Goal: Task Accomplishment & Management: Use online tool/utility

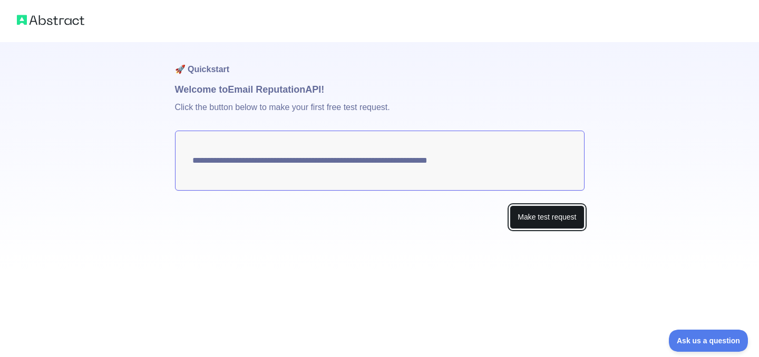
click at [533, 213] on button "Make test request" at bounding box center [547, 217] width 74 height 24
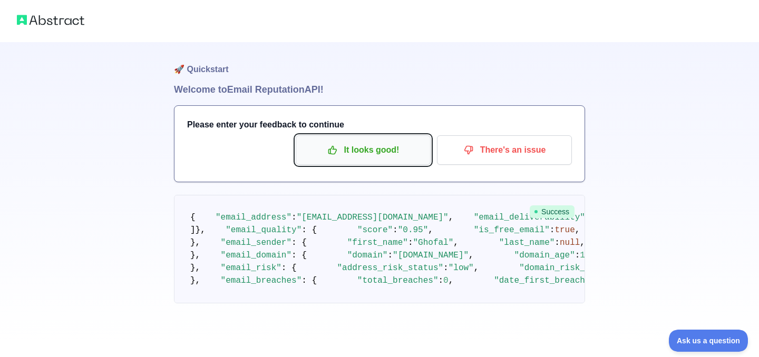
click at [411, 156] on p "It looks good!" at bounding box center [362, 150] width 119 height 18
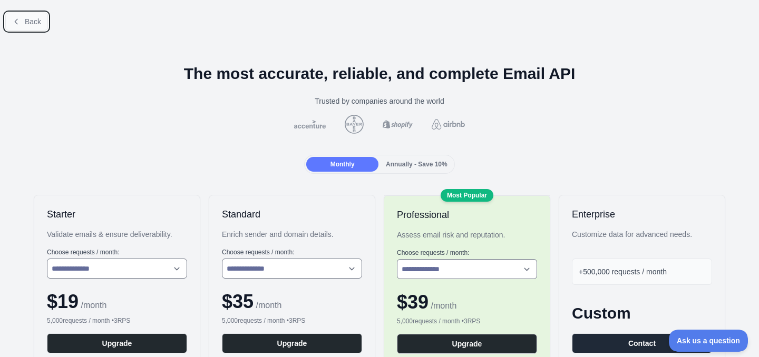
click at [32, 21] on span "Back" at bounding box center [33, 21] width 16 height 8
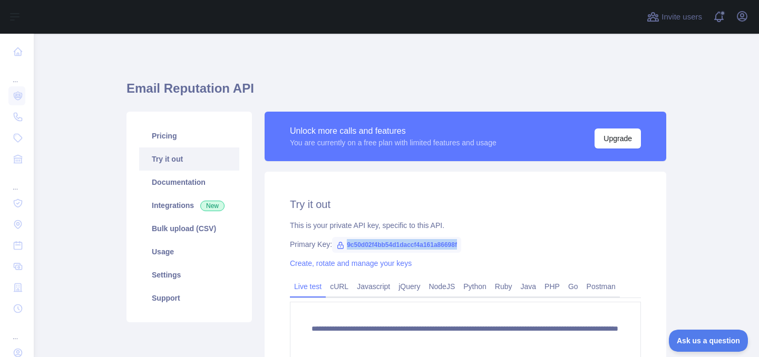
drag, startPoint x: 346, startPoint y: 243, endPoint x: 495, endPoint y: 240, distance: 149.1
click at [495, 240] on div "Primary Key: 9c50d02f4bb54d1daccf4a161a86698f" at bounding box center [465, 244] width 351 height 11
copy span "9c50d02f4bb54d1daccf4a161a86698f"
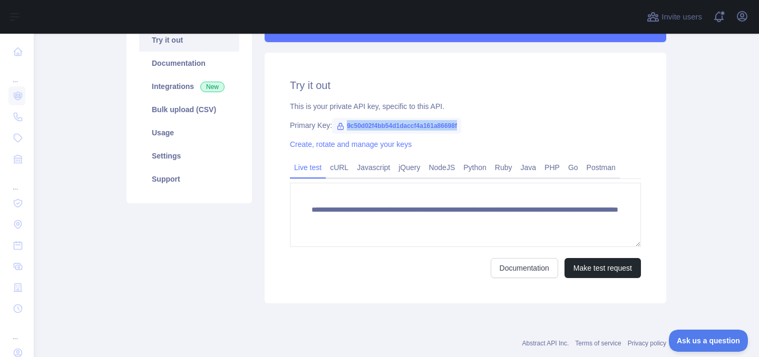
scroll to position [122, 0]
